Goal: Task Accomplishment & Management: Use online tool/utility

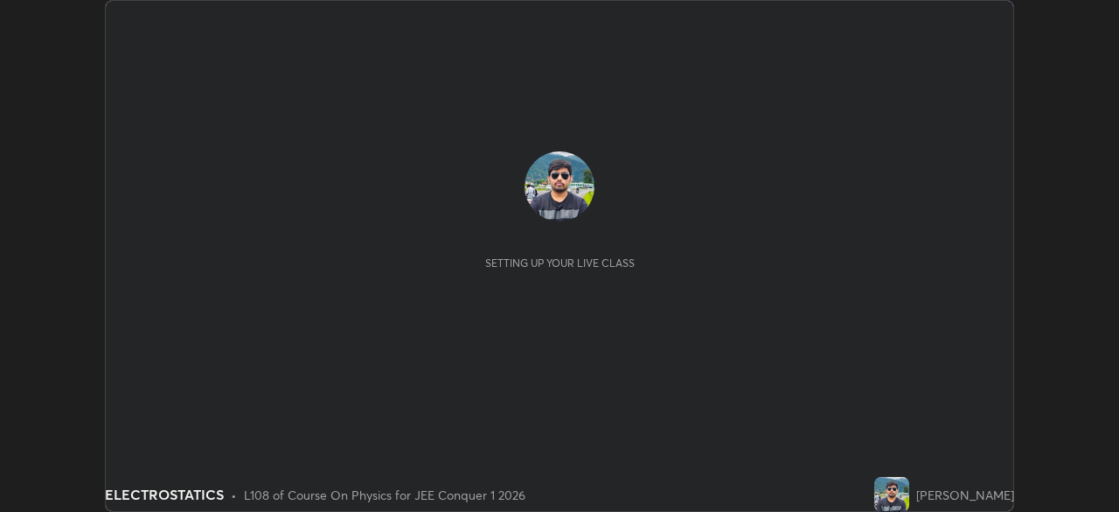
scroll to position [512, 1119]
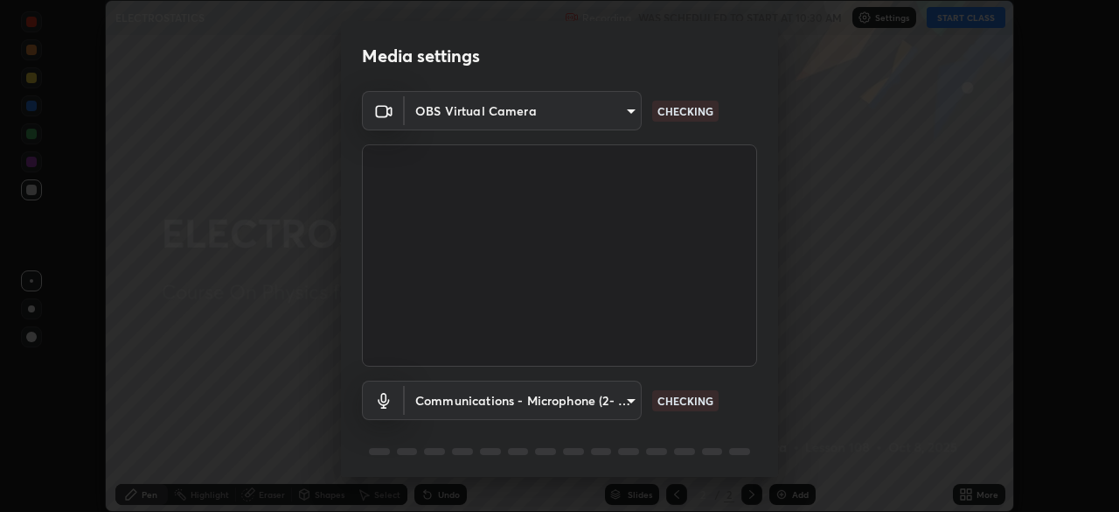
type input "9c5db0e3d6bf80210af106929d999d9f929c5ea5bbb961195660b7f823e2c793"
type input "communications"
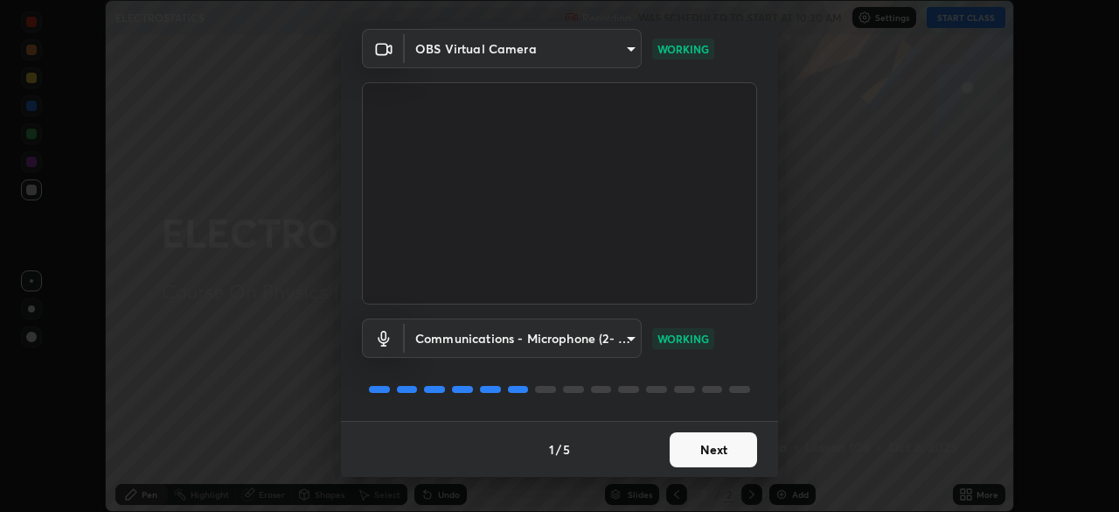
click at [711, 449] on button "Next" at bounding box center [713, 449] width 87 height 35
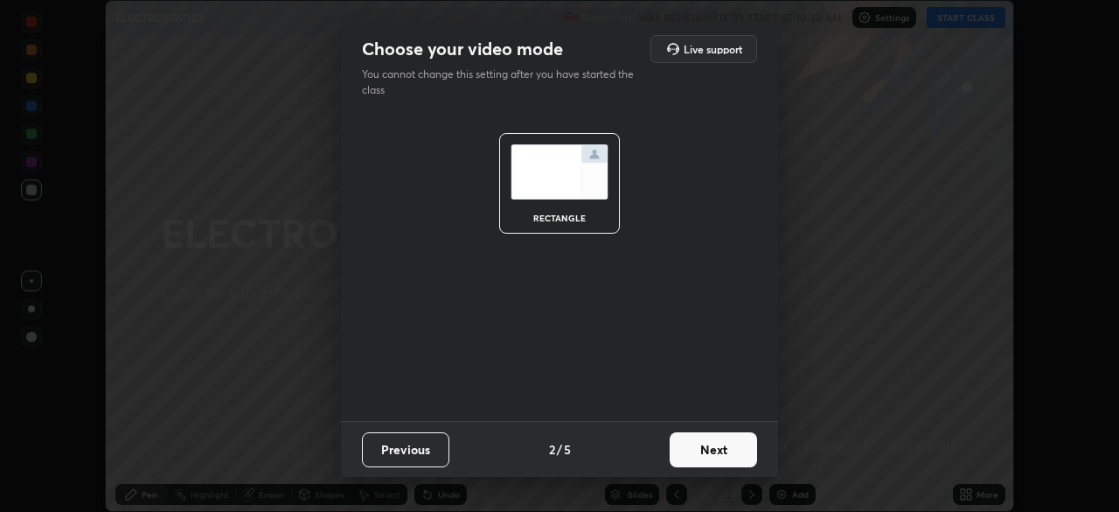
scroll to position [0, 0]
click at [711, 449] on button "Next" at bounding box center [713, 449] width 87 height 35
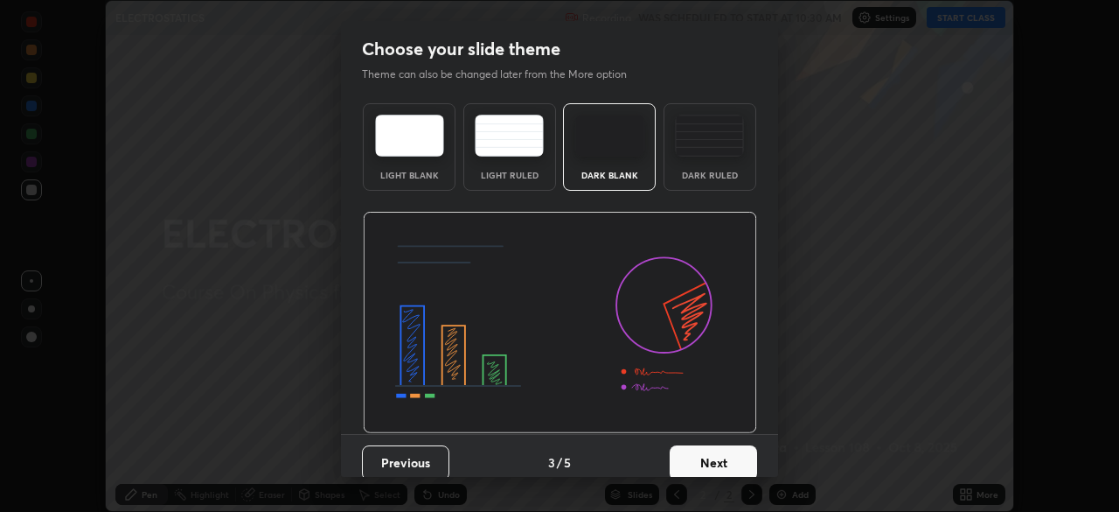
click at [708, 456] on button "Next" at bounding box center [713, 462] width 87 height 35
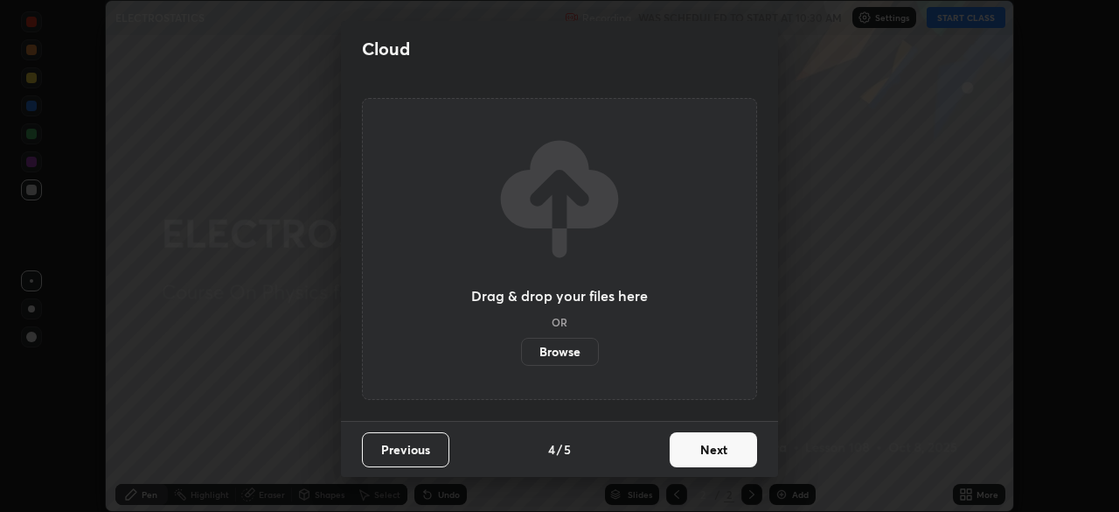
click at [708, 456] on button "Next" at bounding box center [713, 449] width 87 height 35
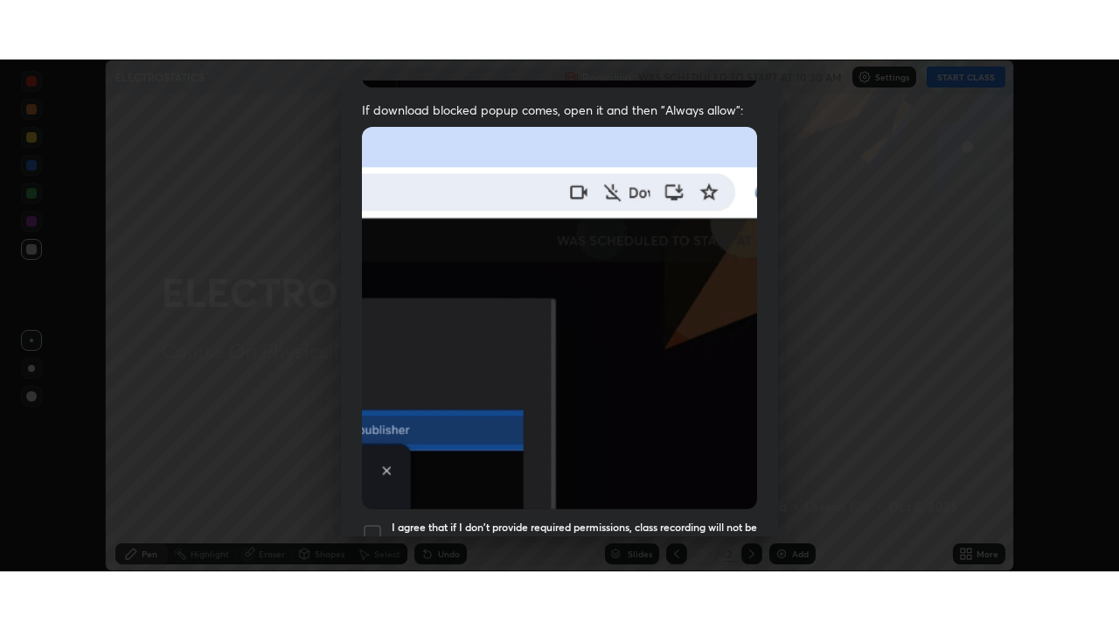
scroll to position [419, 0]
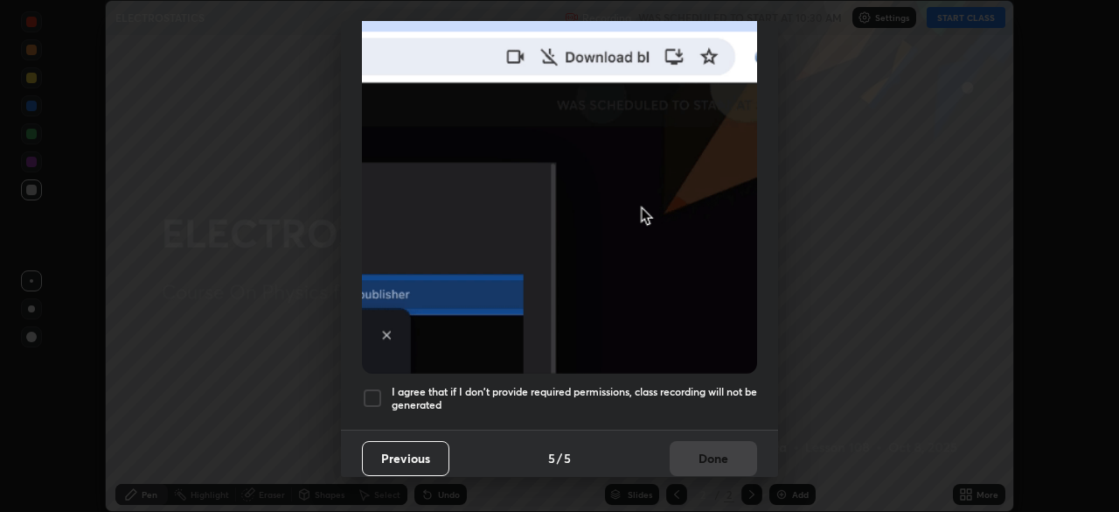
click at [374, 390] on div at bounding box center [372, 397] width 21 height 21
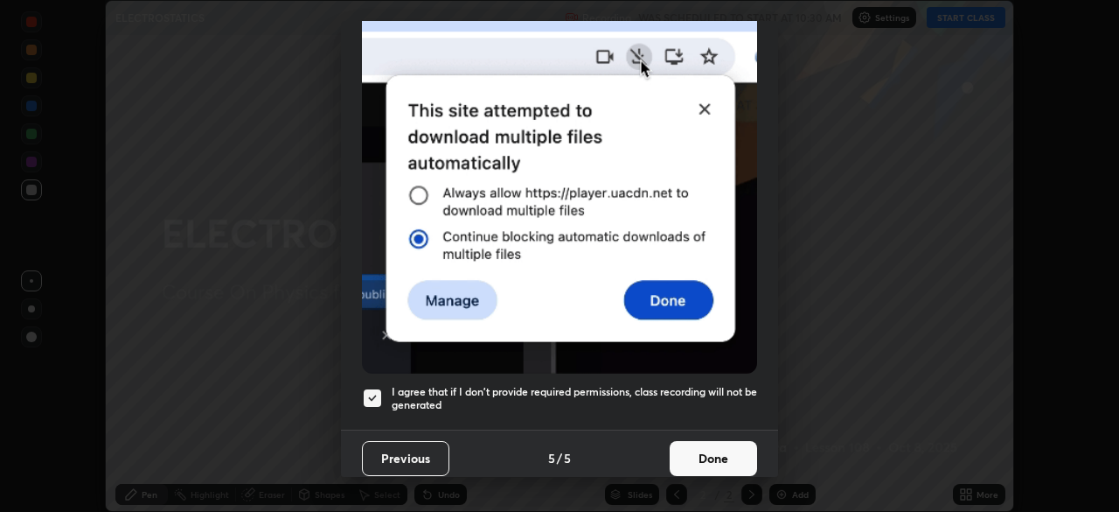
click at [702, 455] on button "Done" at bounding box center [713, 458] width 87 height 35
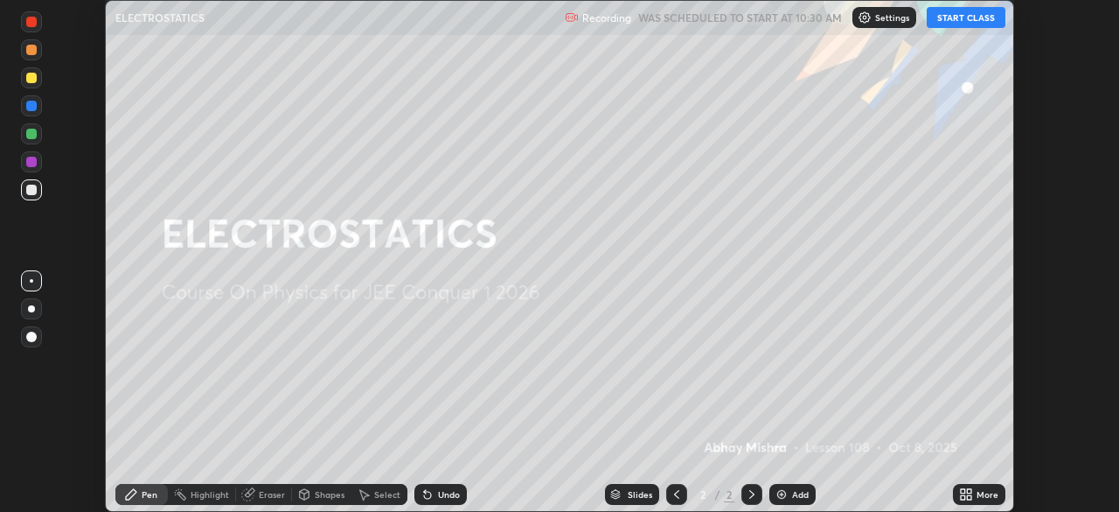
click at [966, 22] on button "START CLASS" at bounding box center [966, 17] width 79 height 21
click at [979, 496] on div "More" at bounding box center [988, 494] width 22 height 9
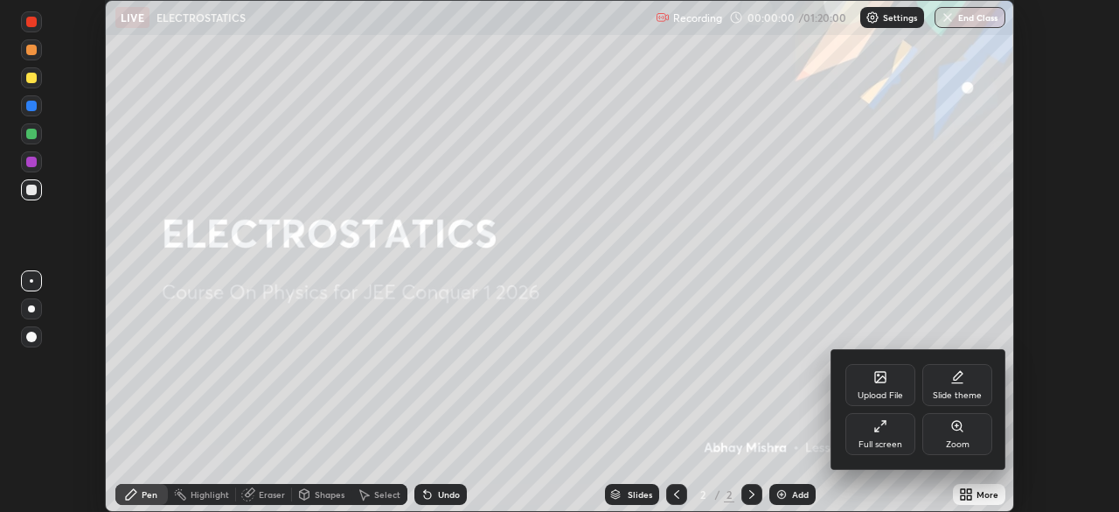
click at [895, 441] on div "Full screen" at bounding box center [881, 444] width 44 height 9
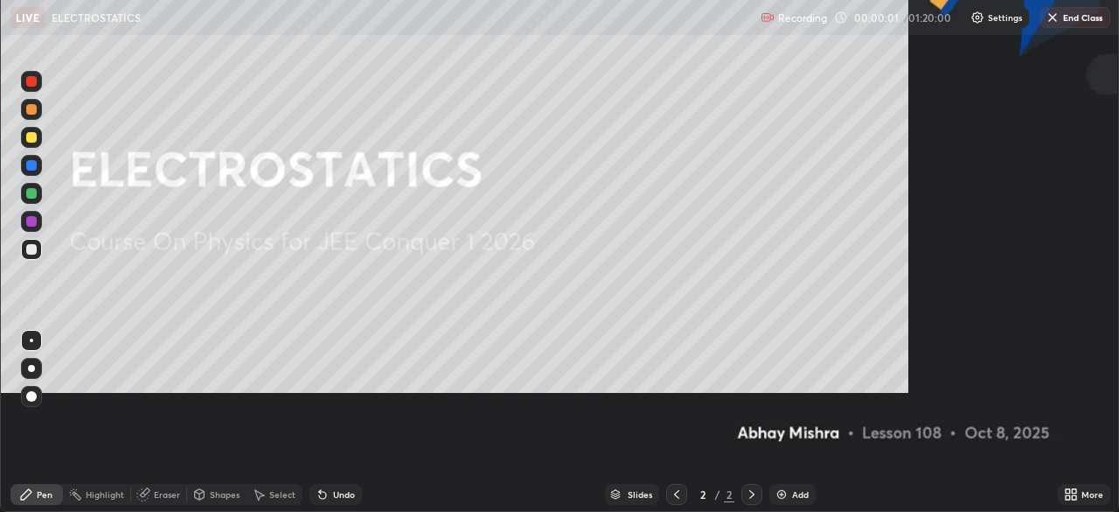
scroll to position [630, 1119]
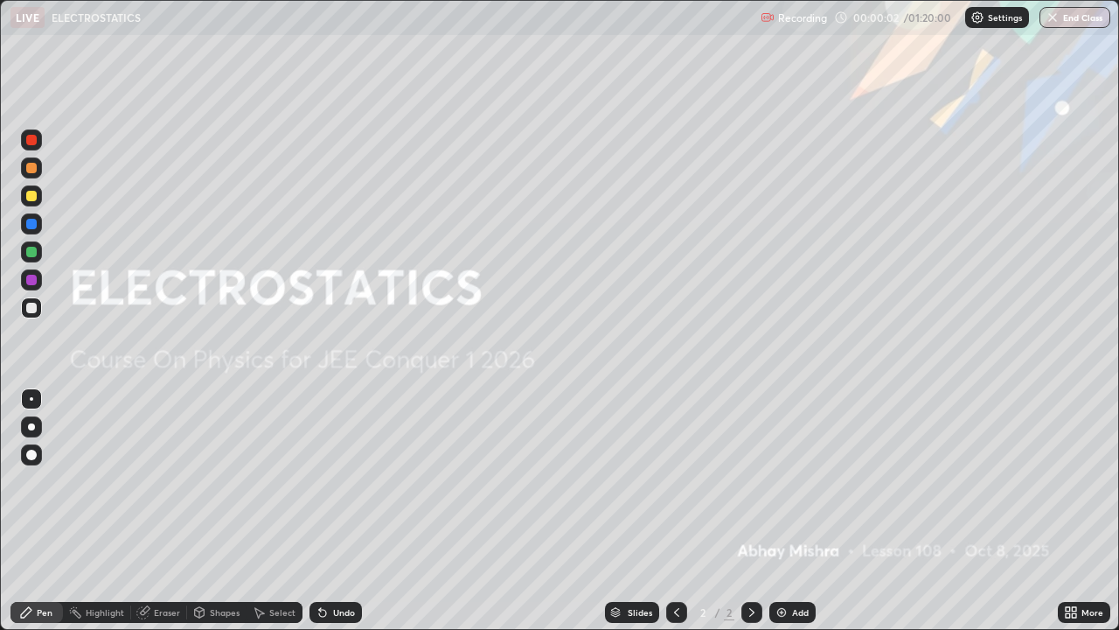
click at [792, 511] on div "Add" at bounding box center [800, 612] width 17 height 9
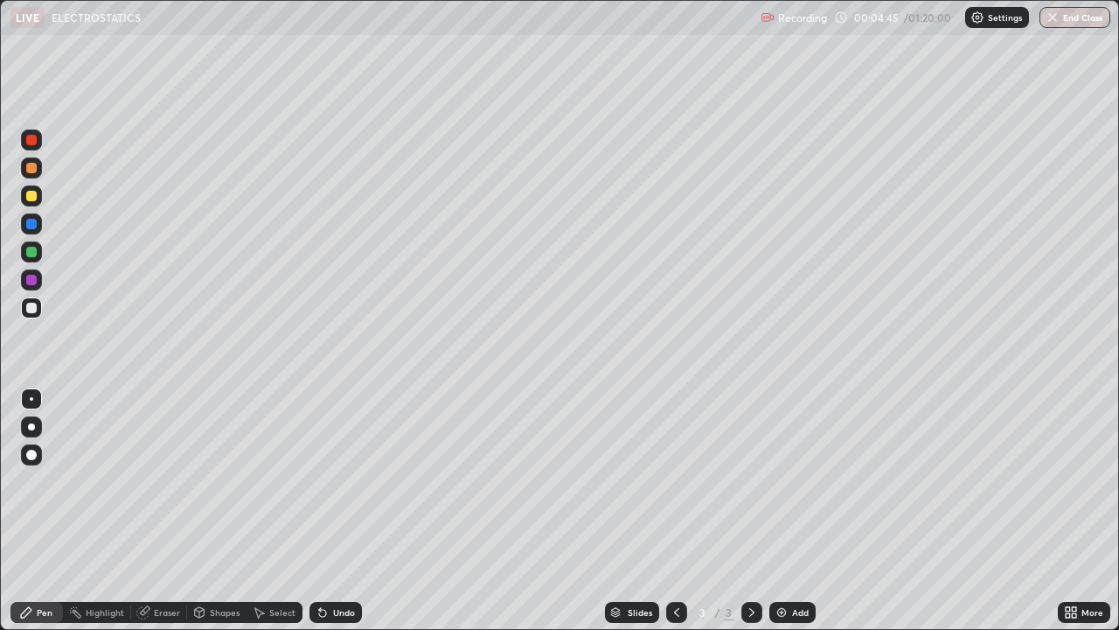
click at [36, 199] on div at bounding box center [31, 195] width 21 height 21
click at [335, 511] on div "Undo" at bounding box center [344, 612] width 22 height 9
click at [336, 511] on div "Undo" at bounding box center [344, 612] width 22 height 9
click at [33, 253] on div at bounding box center [31, 252] width 10 height 10
click at [333, 511] on div "Undo" at bounding box center [344, 612] width 22 height 9
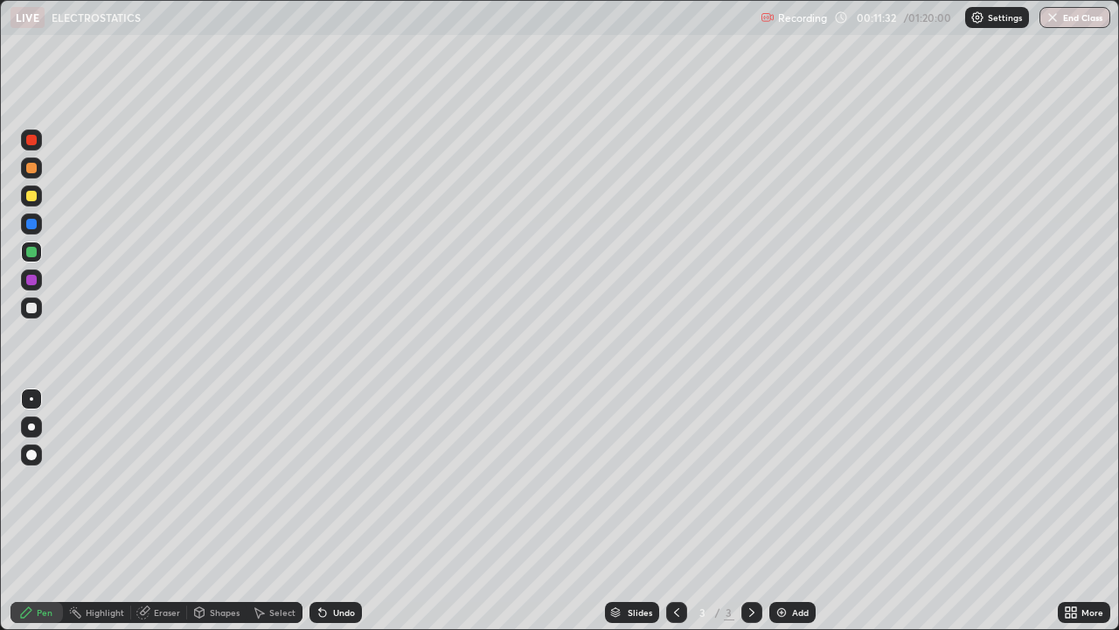
click at [333, 511] on div "Undo" at bounding box center [344, 612] width 22 height 9
click at [799, 511] on div "Add" at bounding box center [800, 612] width 17 height 9
click at [675, 511] on icon at bounding box center [677, 612] width 14 height 14
click at [752, 511] on div at bounding box center [752, 612] width 21 height 21
click at [790, 511] on div "Add" at bounding box center [793, 612] width 46 height 21
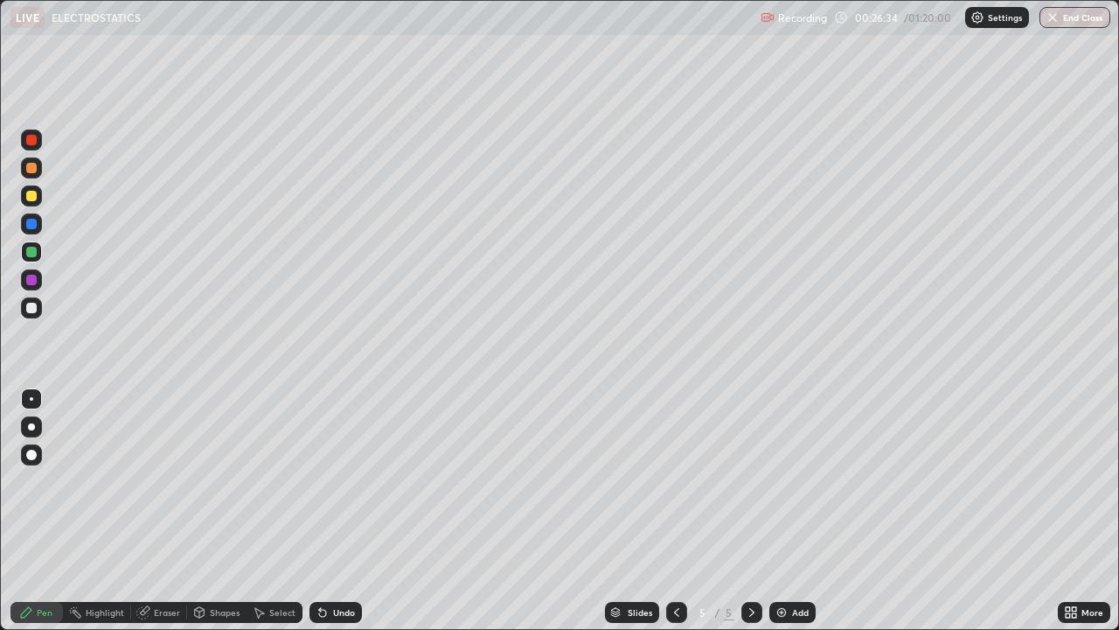
click at [791, 511] on div "Add" at bounding box center [793, 612] width 46 height 21
click at [337, 511] on div "Undo" at bounding box center [344, 612] width 22 height 9
click at [164, 511] on div "Eraser" at bounding box center [167, 612] width 26 height 9
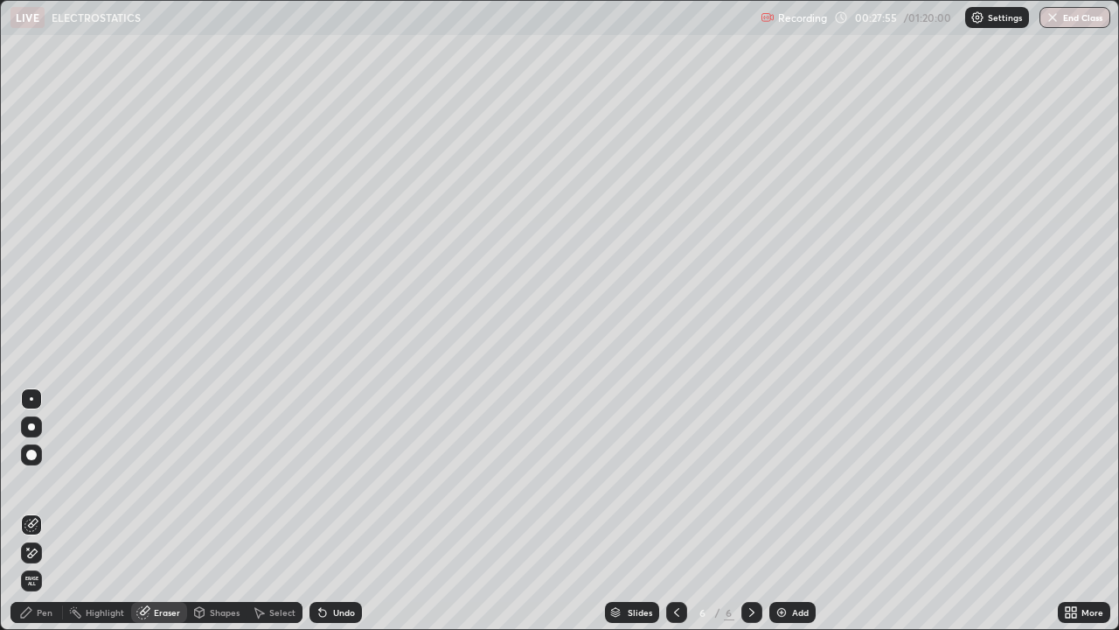
click at [38, 511] on div "Pen" at bounding box center [45, 612] width 16 height 9
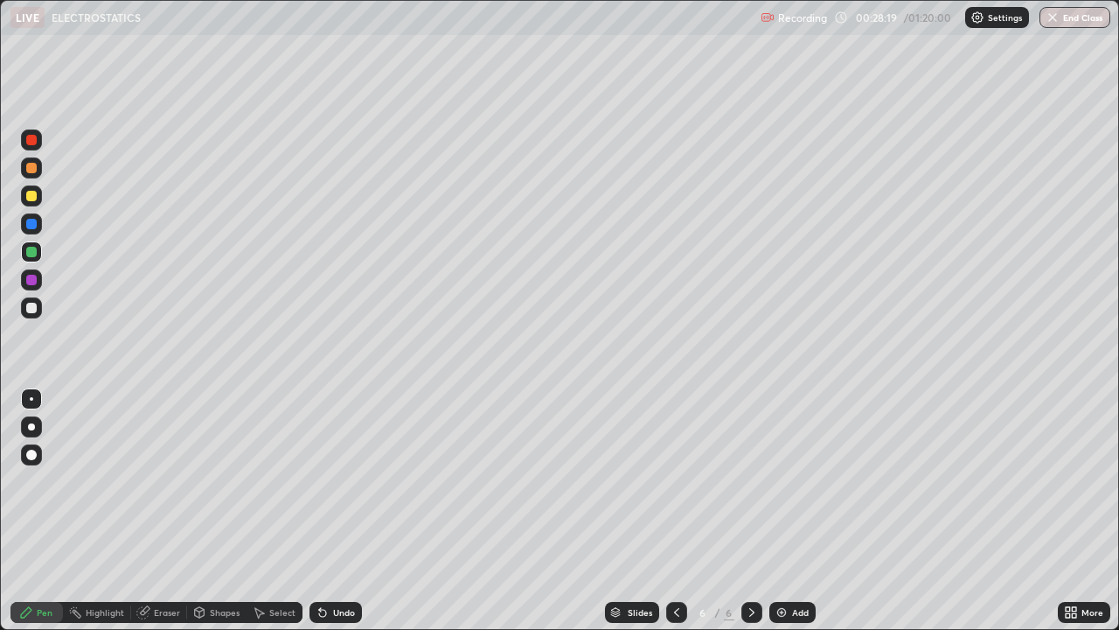
click at [333, 511] on div "Undo" at bounding box center [344, 612] width 22 height 9
click at [327, 511] on icon at bounding box center [323, 612] width 14 height 14
click at [804, 511] on div "Add" at bounding box center [800, 612] width 17 height 9
click at [776, 511] on img at bounding box center [782, 612] width 14 height 14
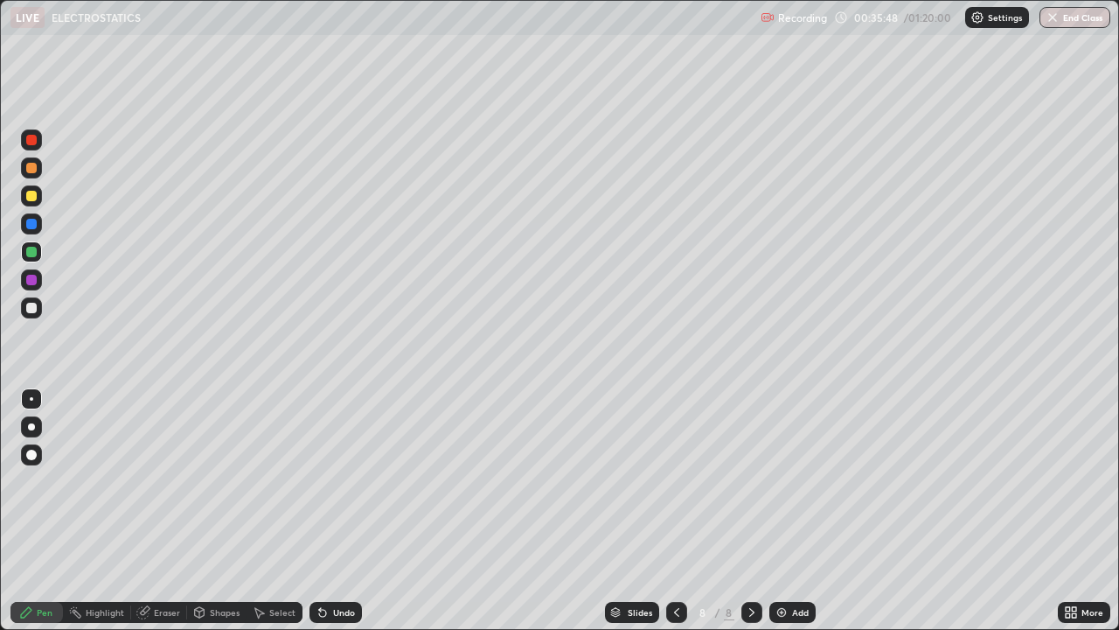
click at [333, 511] on div "Undo" at bounding box center [344, 612] width 22 height 9
click at [335, 511] on div "Undo" at bounding box center [344, 612] width 22 height 9
click at [782, 511] on img at bounding box center [782, 612] width 14 height 14
click at [226, 511] on div "Shapes" at bounding box center [225, 612] width 30 height 9
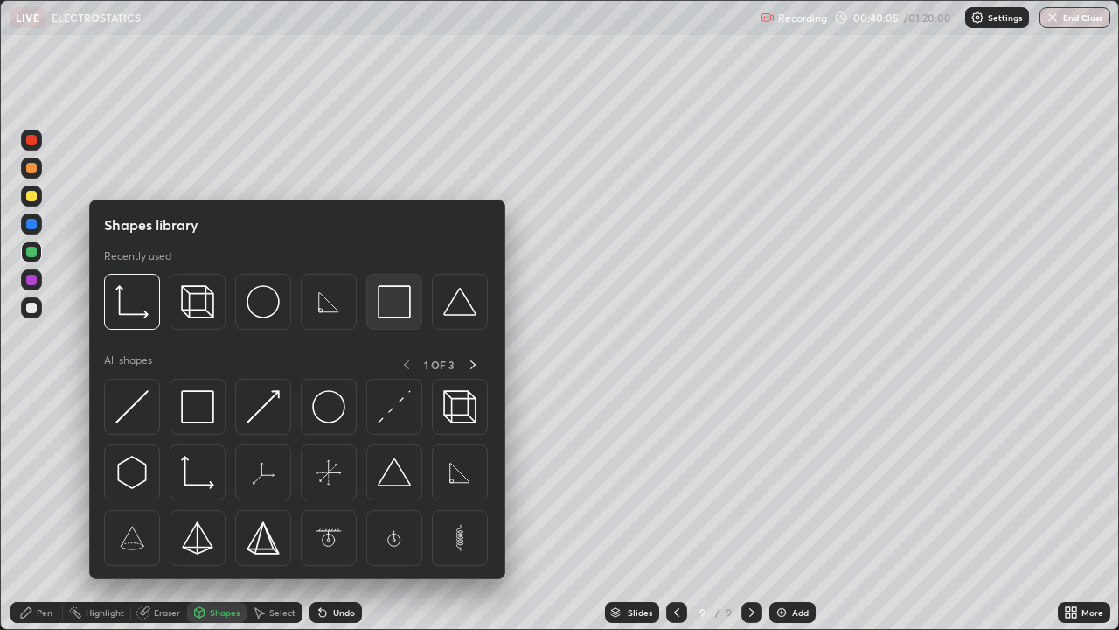
click at [394, 317] on img at bounding box center [394, 301] width 33 height 33
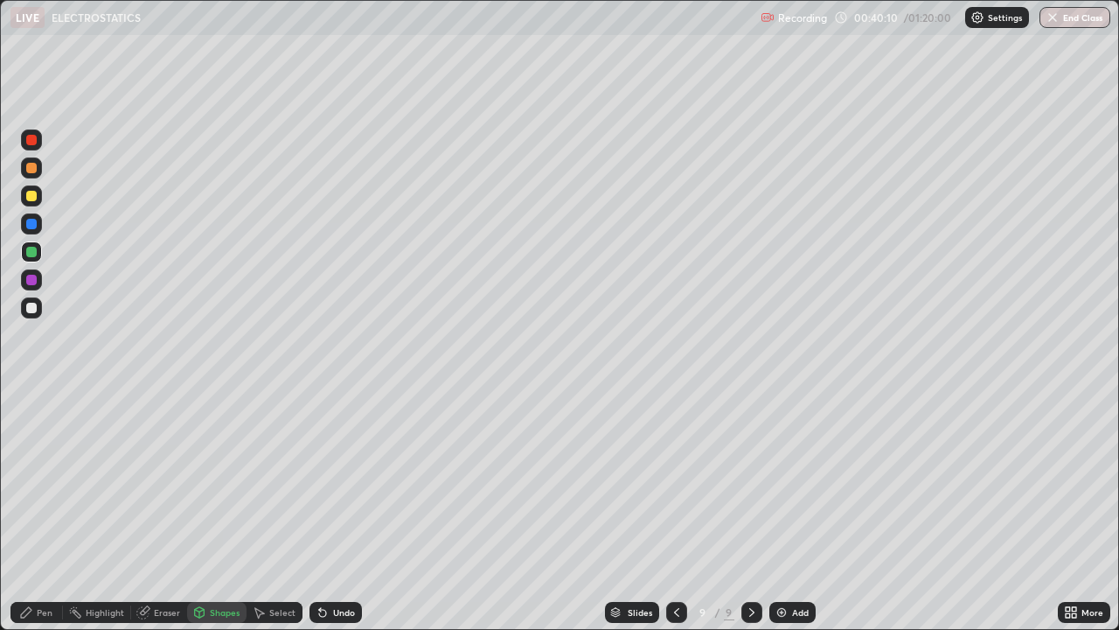
click at [38, 511] on div "Pen" at bounding box center [45, 612] width 16 height 9
click at [333, 511] on div "Undo" at bounding box center [344, 612] width 22 height 9
click at [335, 511] on div "Undo" at bounding box center [344, 612] width 22 height 9
click at [335, 511] on div "Undo" at bounding box center [336, 612] width 52 height 21
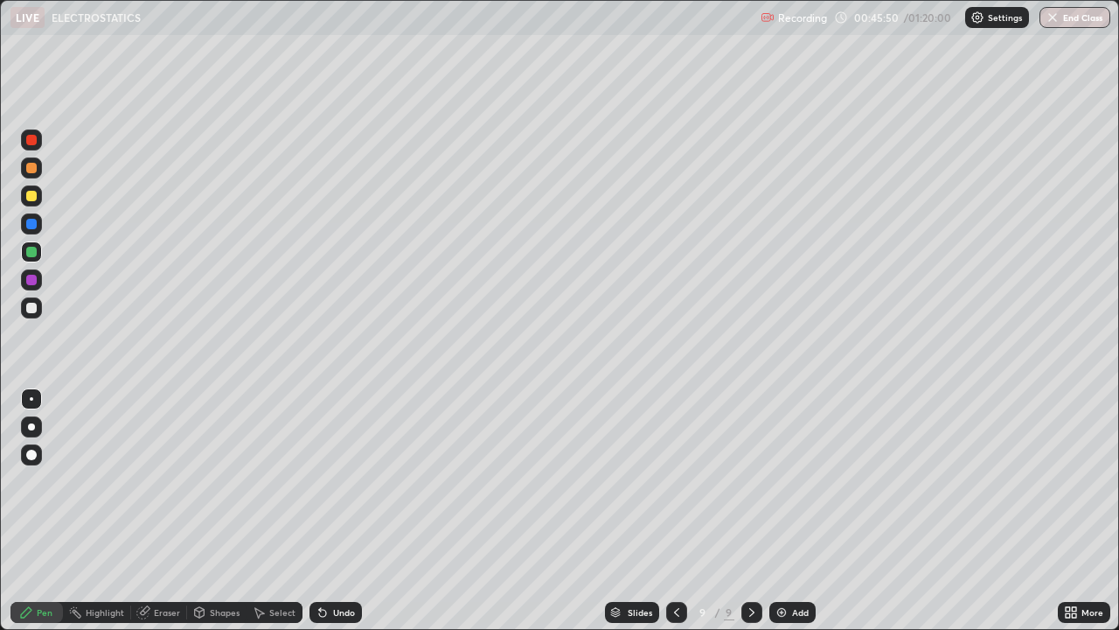
click at [335, 511] on div "Undo" at bounding box center [336, 612] width 52 height 21
click at [333, 511] on div "Undo" at bounding box center [344, 612] width 22 height 9
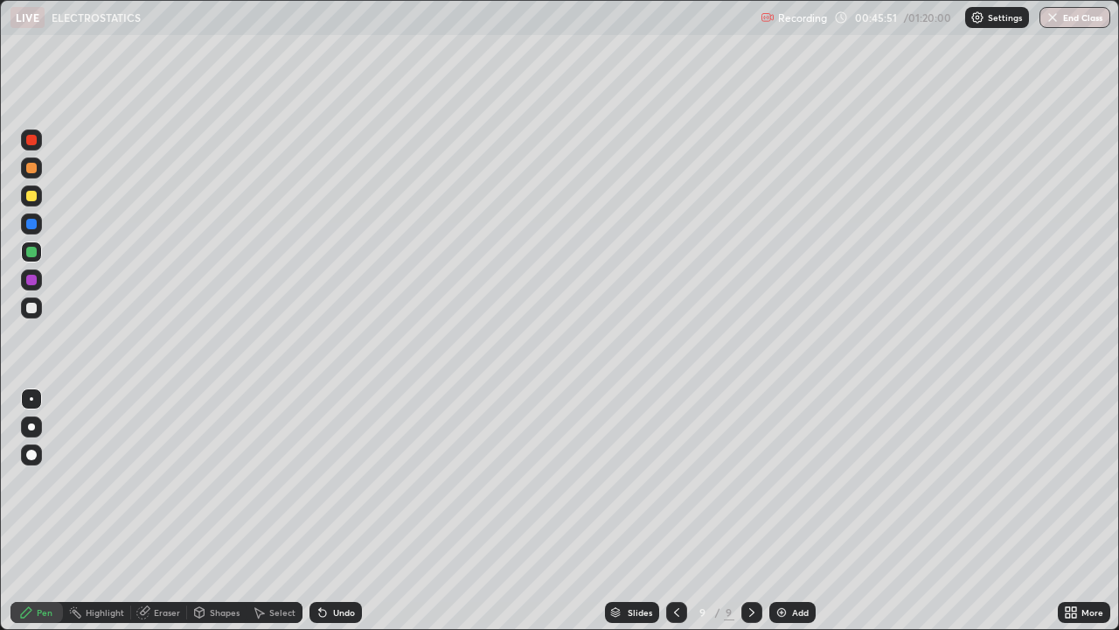
click at [333, 511] on div "Undo" at bounding box center [344, 612] width 22 height 9
click at [333, 511] on div "Undo" at bounding box center [336, 612] width 52 height 21
click at [152, 511] on div "Eraser" at bounding box center [159, 612] width 56 height 21
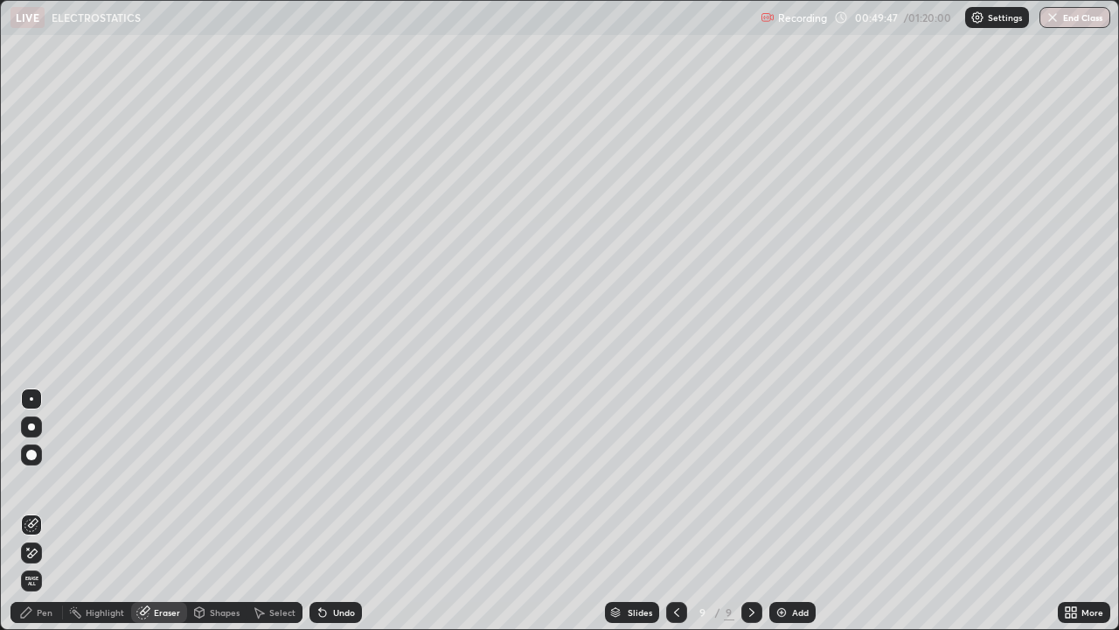
click at [35, 511] on icon at bounding box center [33, 552] width 10 height 9
click at [45, 511] on div "Pen" at bounding box center [45, 612] width 16 height 9
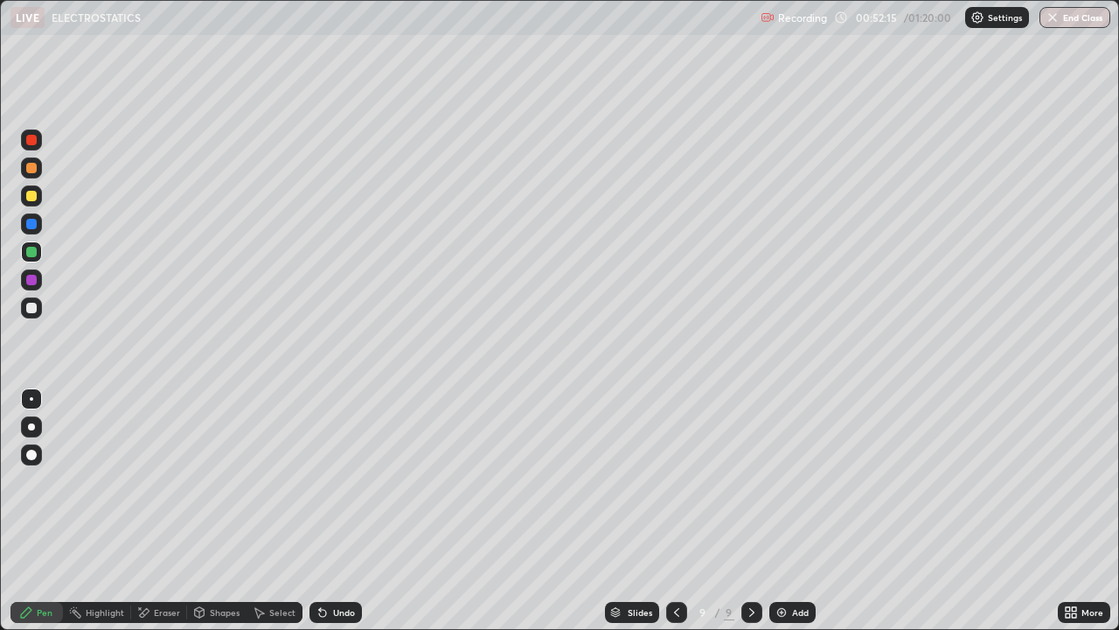
click at [777, 511] on img at bounding box center [782, 612] width 14 height 14
click at [346, 511] on div "Undo" at bounding box center [344, 612] width 22 height 9
click at [784, 511] on img at bounding box center [782, 612] width 14 height 14
click at [1068, 21] on button "End Class" at bounding box center [1075, 17] width 71 height 21
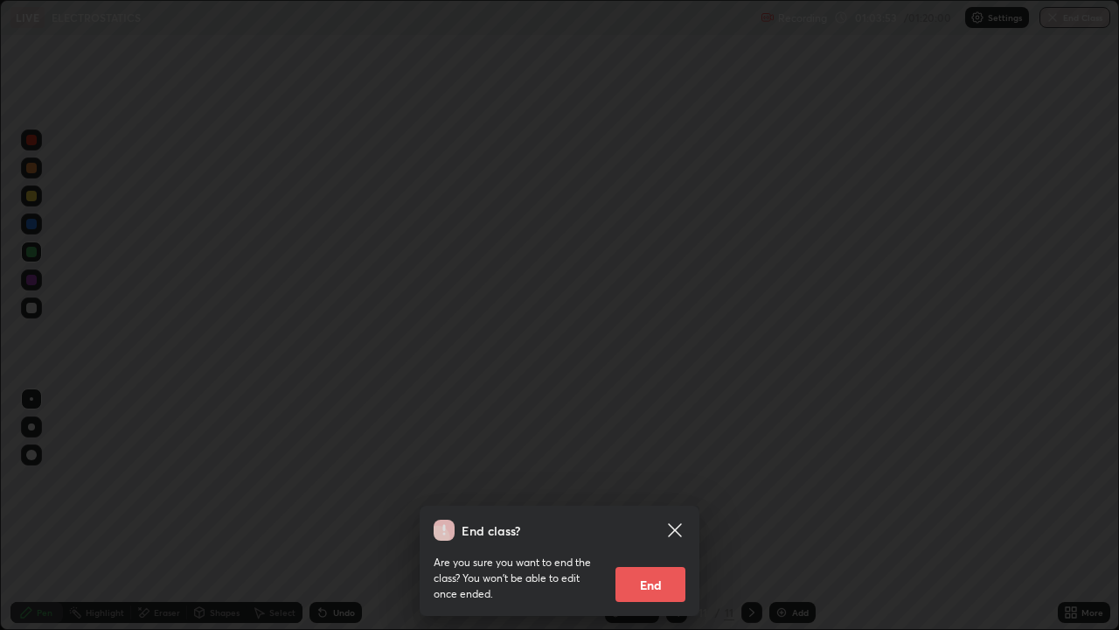
click at [644, 511] on button "End" at bounding box center [651, 584] width 70 height 35
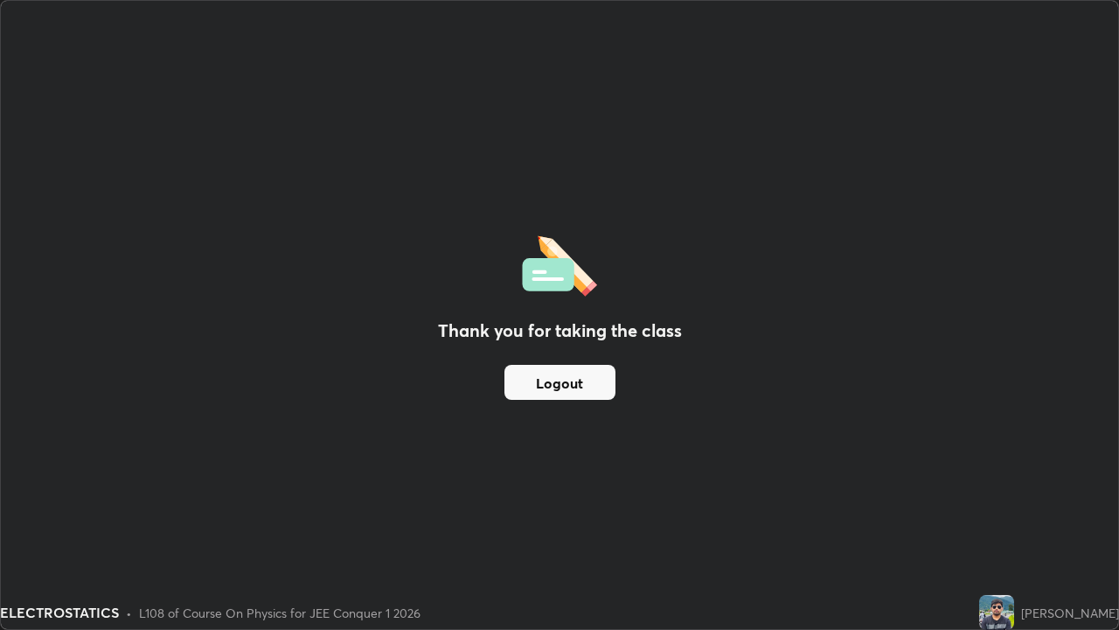
click at [780, 328] on div "Thank you for taking the class Logout" at bounding box center [560, 315] width 1118 height 628
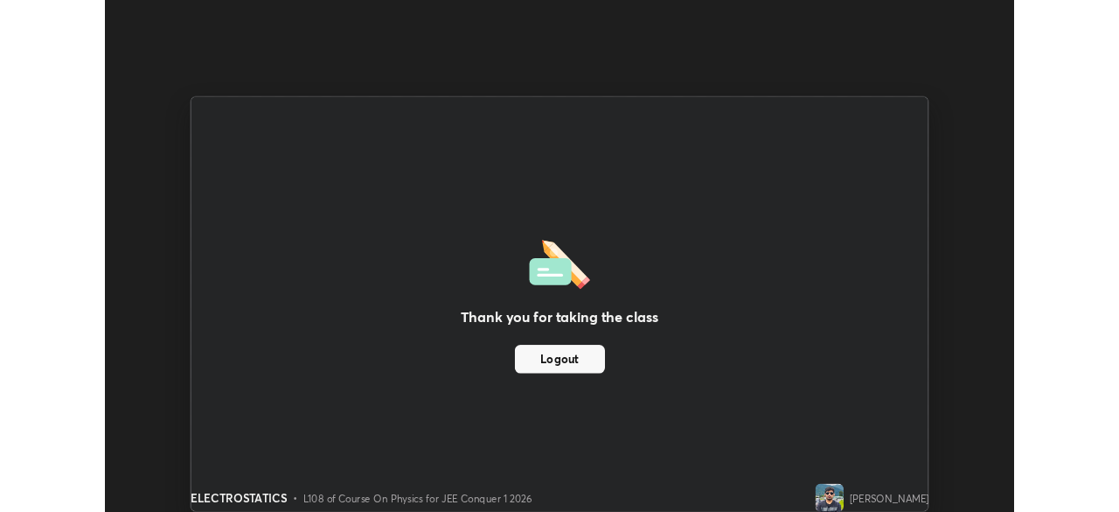
scroll to position [86936, 86328]
